Goal: Information Seeking & Learning: Learn about a topic

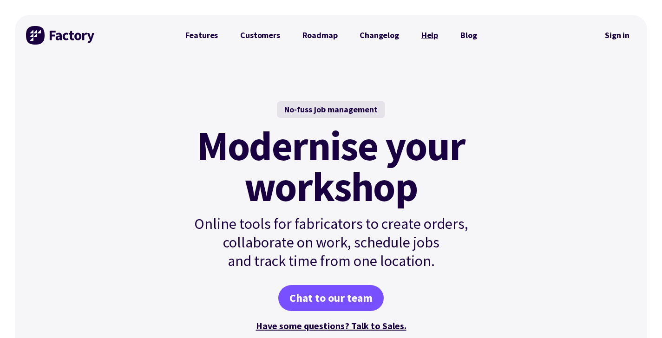
click at [431, 37] on link "Help" at bounding box center [429, 35] width 39 height 19
click at [315, 142] on mark "Modernise your workshop" at bounding box center [331, 167] width 268 height 82
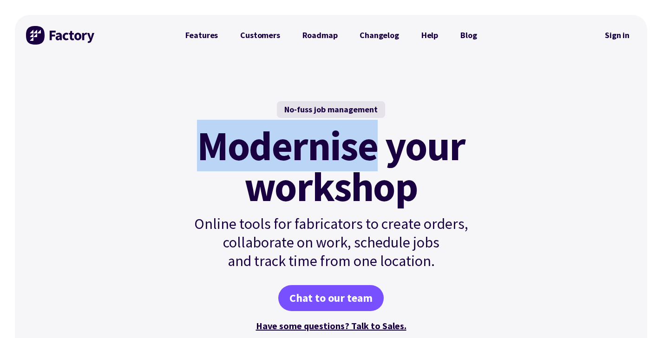
click at [315, 142] on mark "Modernise your workshop" at bounding box center [331, 167] width 268 height 82
drag, startPoint x: 315, startPoint y: 142, endPoint x: 327, endPoint y: 212, distance: 71.7
click at [327, 212] on div "No-fuss job management Modernise your workshop Online tools for fabricators to …" at bounding box center [331, 217] width 314 height 232
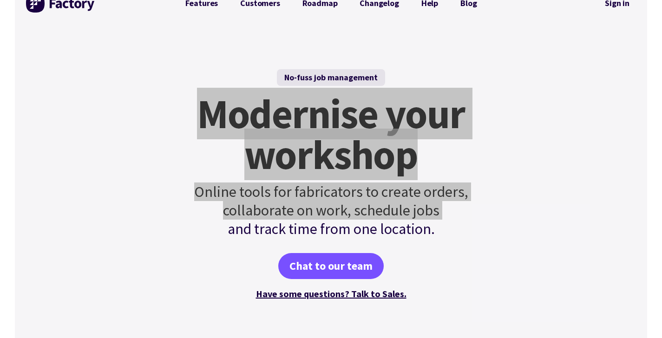
scroll to position [33, 0]
